Goal: Navigation & Orientation: Find specific page/section

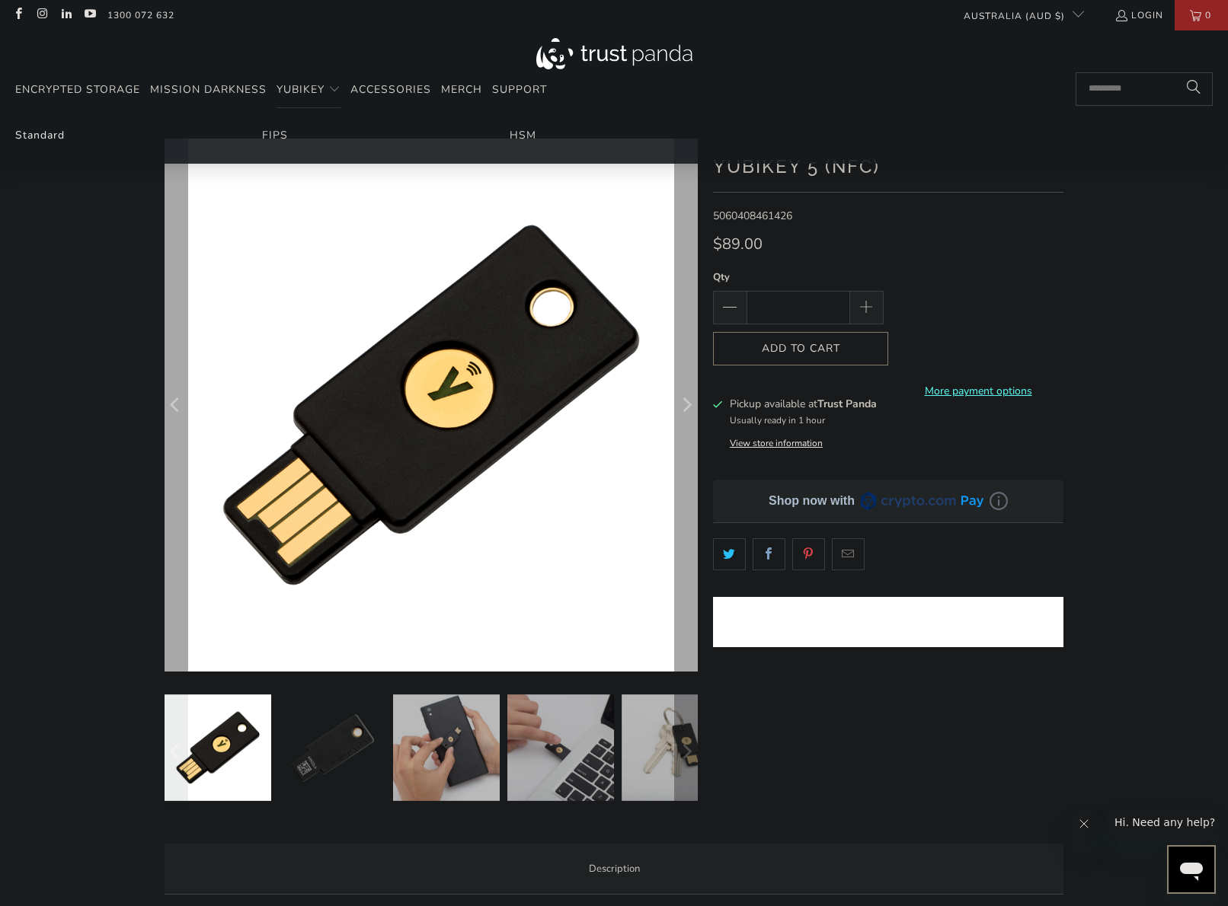
click at [51, 133] on link "Standard" at bounding box center [39, 135] width 49 height 14
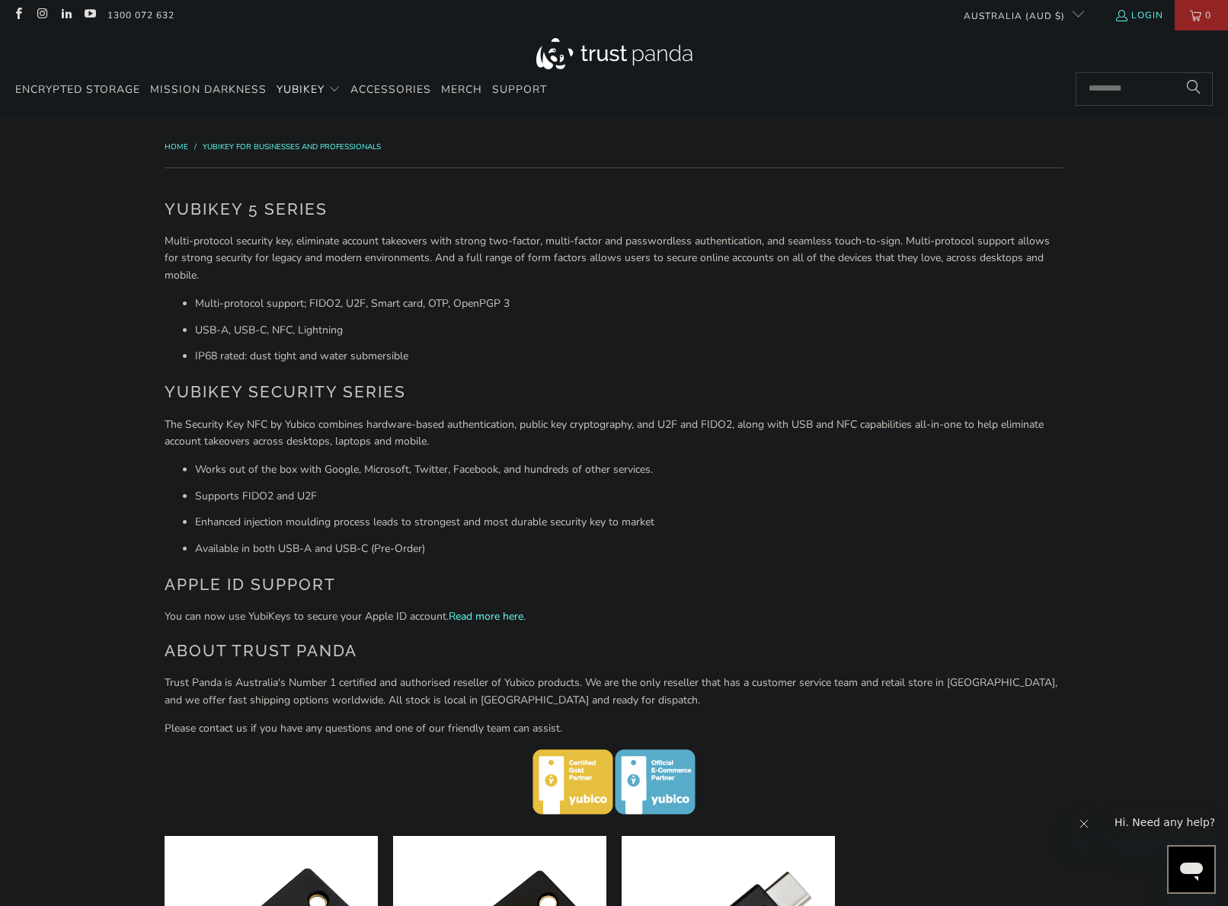
click at [1148, 12] on link "Login" at bounding box center [1138, 15] width 49 height 17
